Goal: Check status: Check status

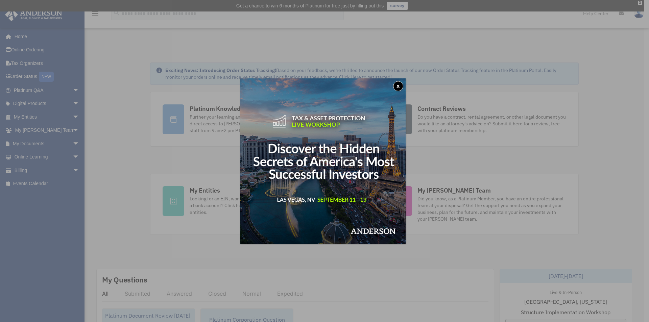
click at [401, 87] on button "x" at bounding box center [398, 86] width 10 height 10
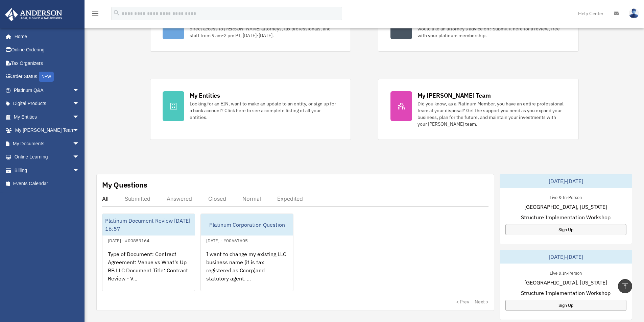
scroll to position [34, 0]
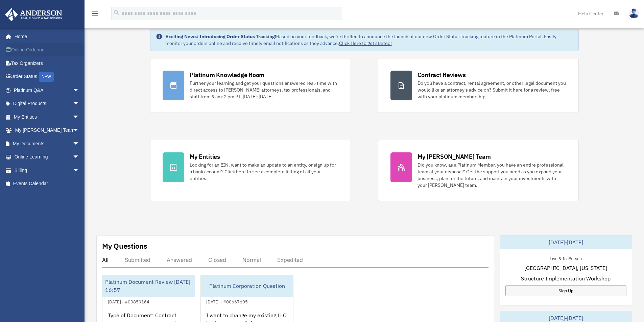
click at [42, 52] on link "Online Ordering" at bounding box center [47, 50] width 85 height 14
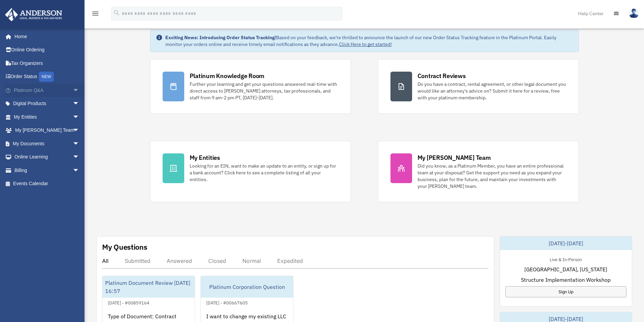
scroll to position [34, 0]
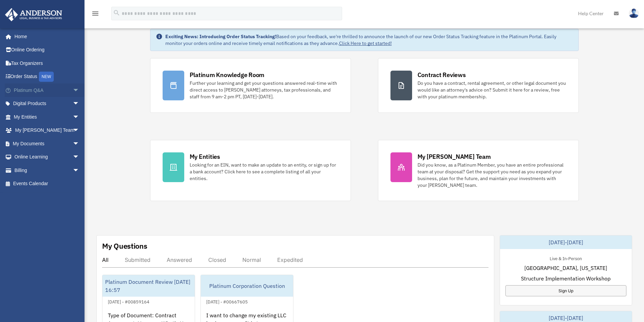
click at [52, 90] on link "Platinum Q&A arrow_drop_down" at bounding box center [47, 91] width 85 height 14
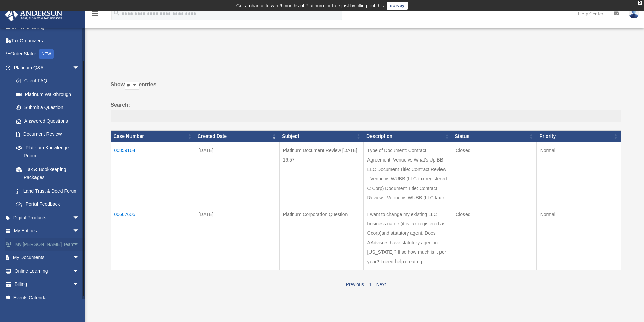
scroll to position [34, 0]
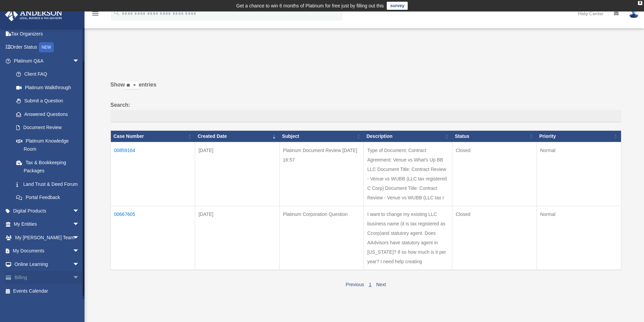
click at [73, 281] on span "arrow_drop_down" at bounding box center [80, 278] width 14 height 14
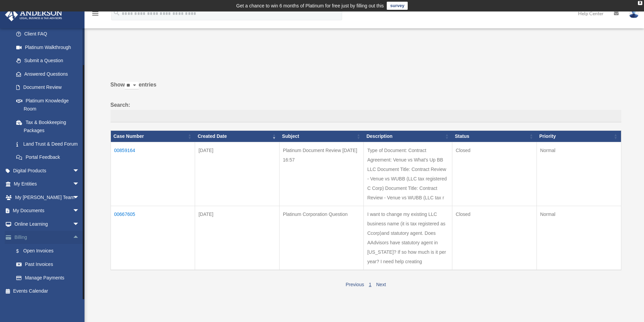
scroll to position [78, 0]
click at [52, 277] on link "Manage Payments" at bounding box center [49, 278] width 80 height 14
click at [40, 264] on link "Past Invoices" at bounding box center [49, 265] width 80 height 14
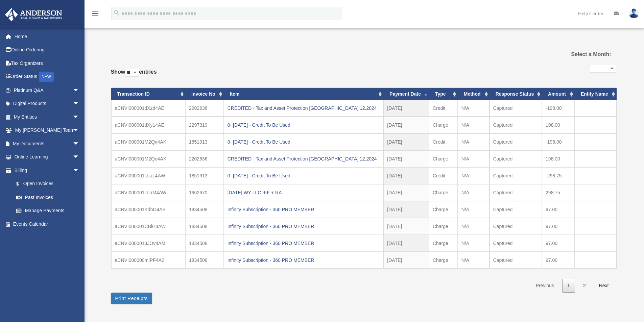
select select
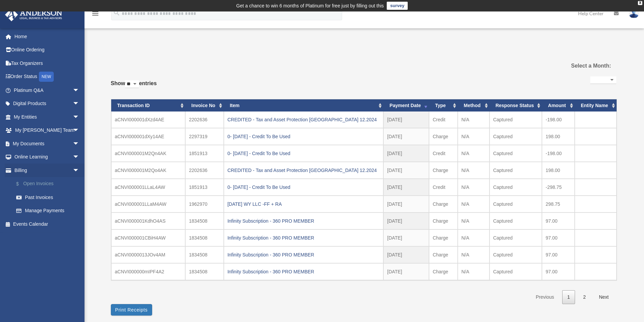
click at [44, 184] on link "$ Open Invoices" at bounding box center [49, 184] width 80 height 14
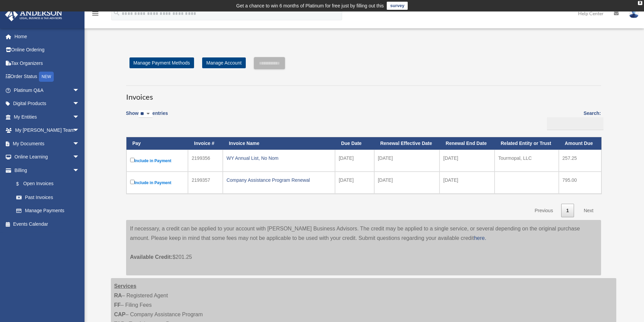
click at [395, 94] on h3 "Invoices" at bounding box center [363, 94] width 475 height 17
